Goal: Navigation & Orientation: Find specific page/section

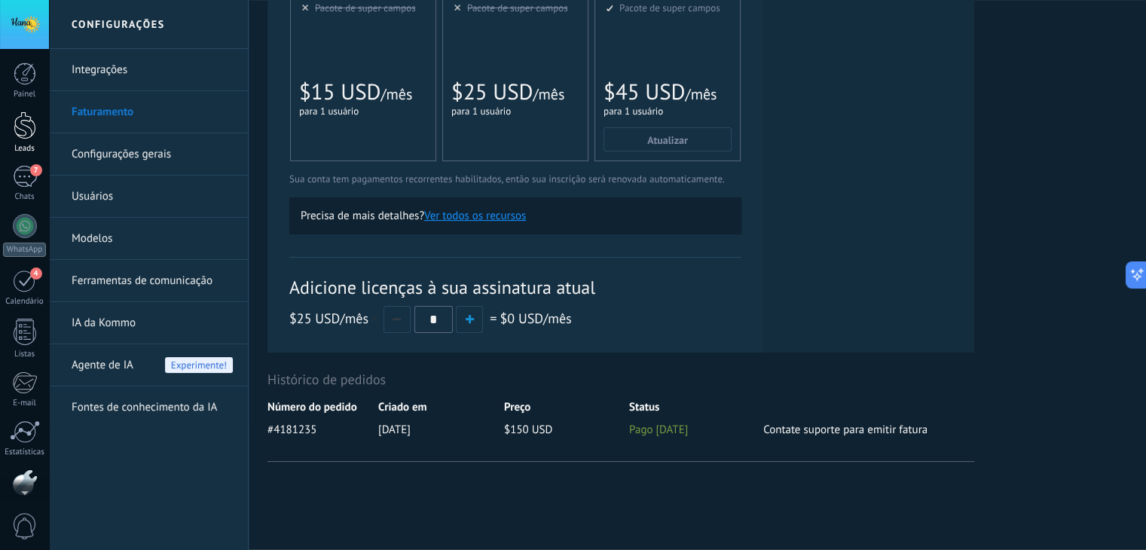
click at [18, 133] on div at bounding box center [25, 126] width 23 height 28
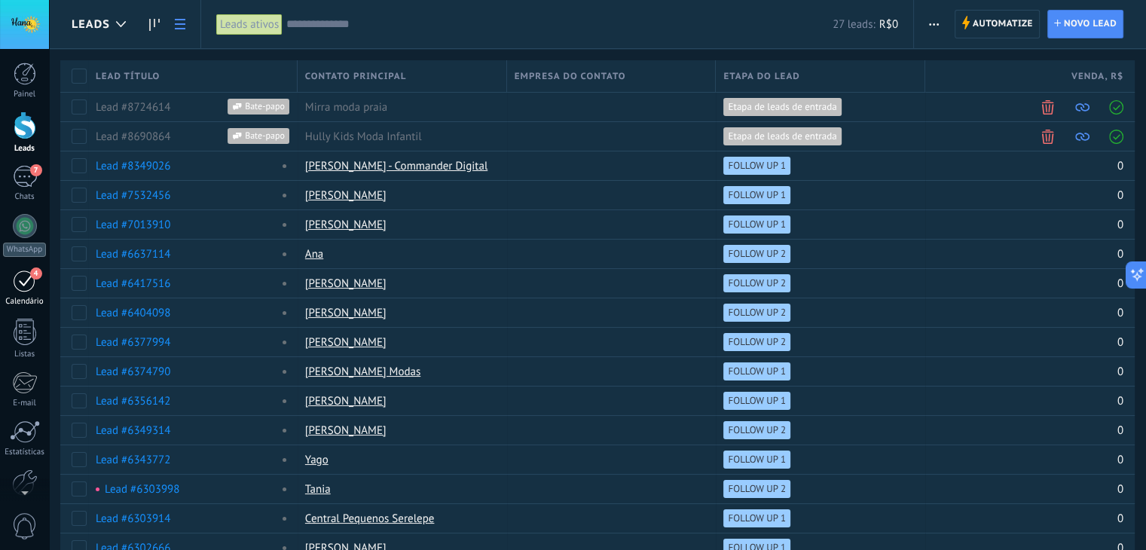
click at [22, 280] on div "4" at bounding box center [25, 280] width 24 height 23
